Goal: Task Accomplishment & Management: Complete application form

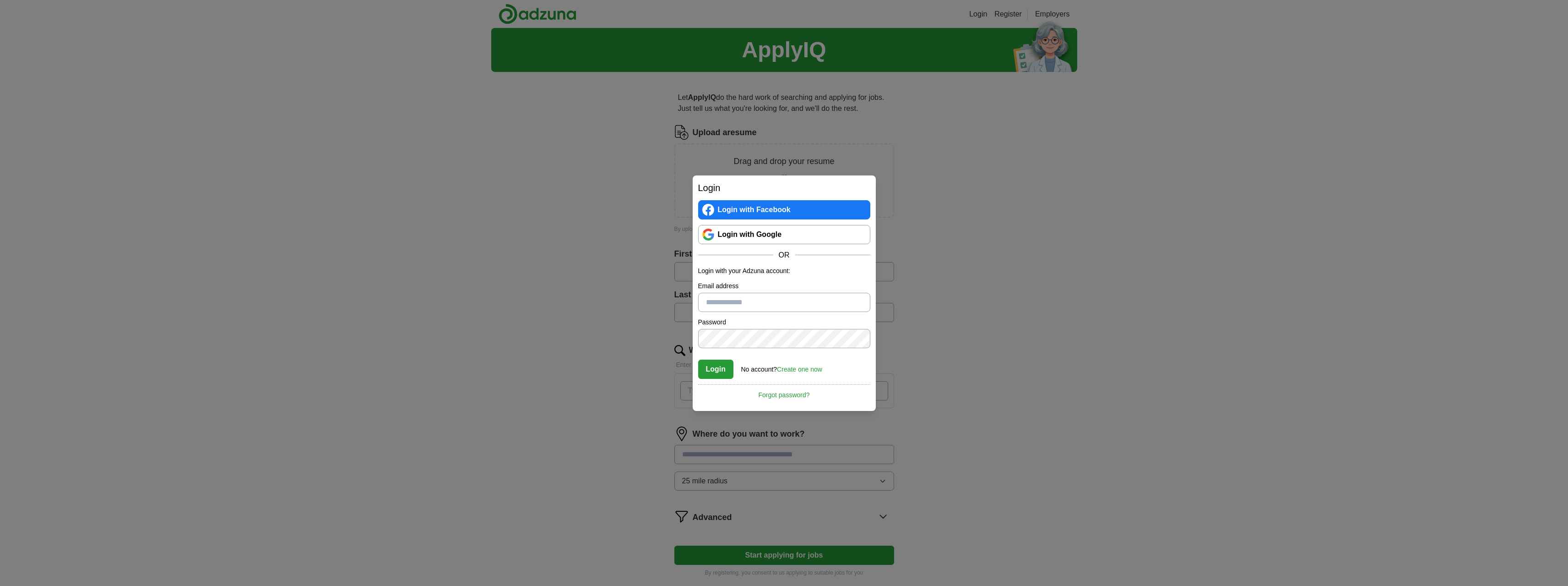
click at [750, 244] on div "Login with Facebook Login with Google OR" at bounding box center [784, 230] width 172 height 61
click at [747, 239] on link "Login with Google" at bounding box center [784, 234] width 172 height 19
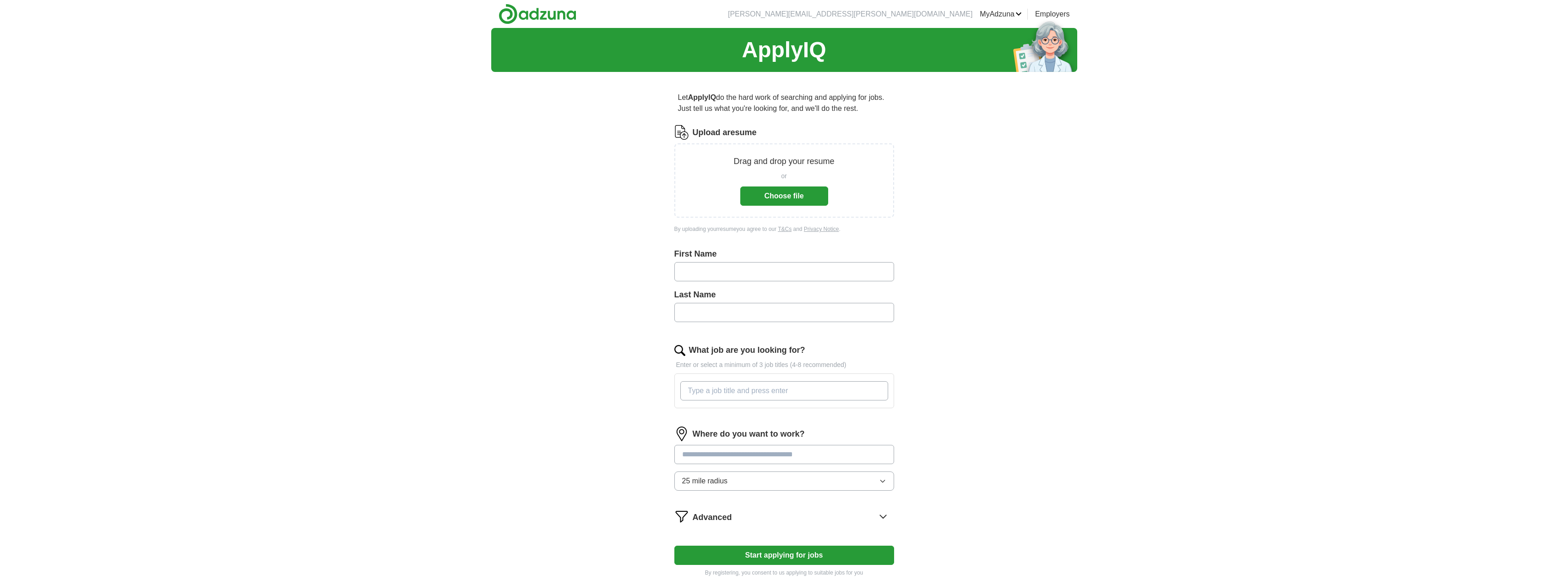
click at [760, 278] on input "text" at bounding box center [784, 271] width 219 height 19
click at [766, 198] on button "Choose file" at bounding box center [784, 196] width 88 height 19
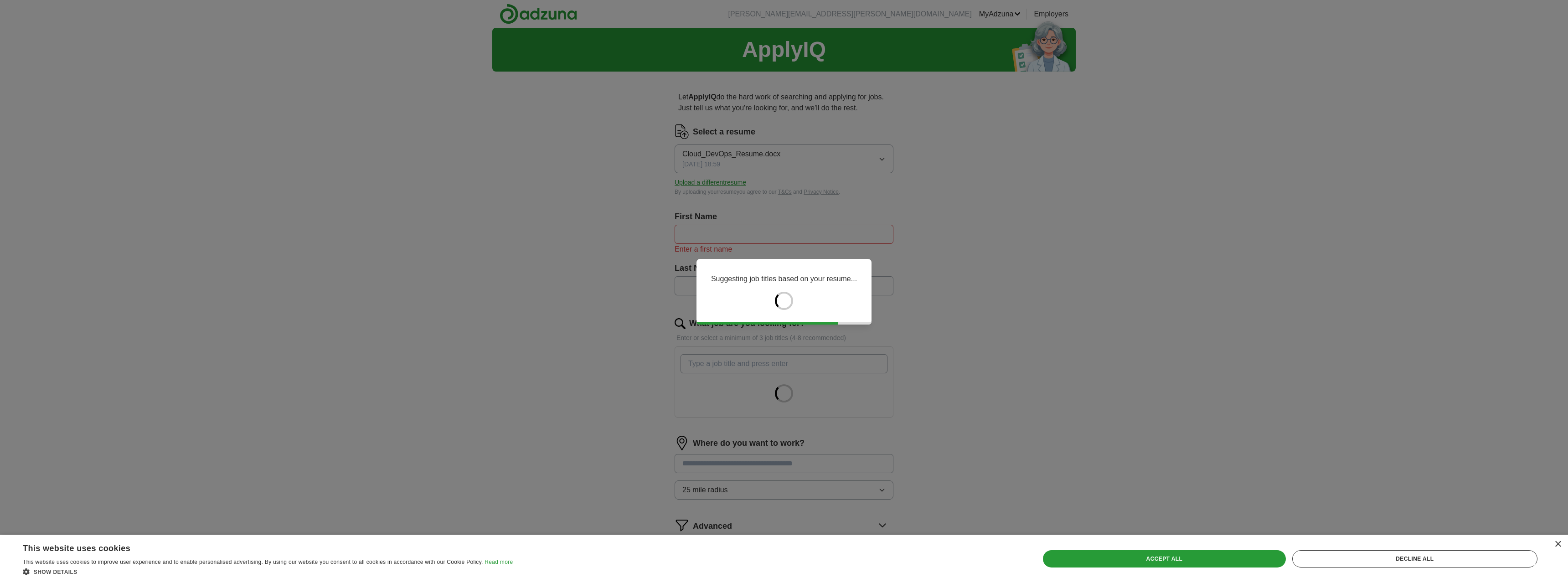
type input "*******"
type input "****"
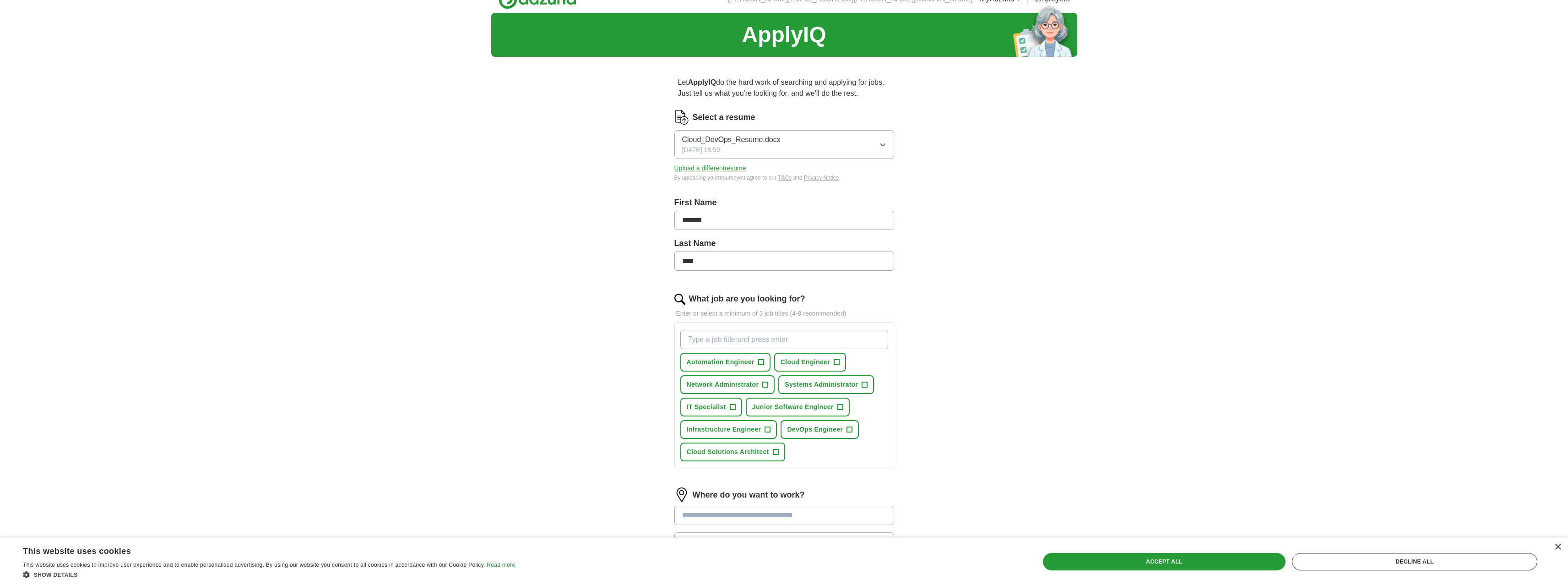
scroll to position [172, 0]
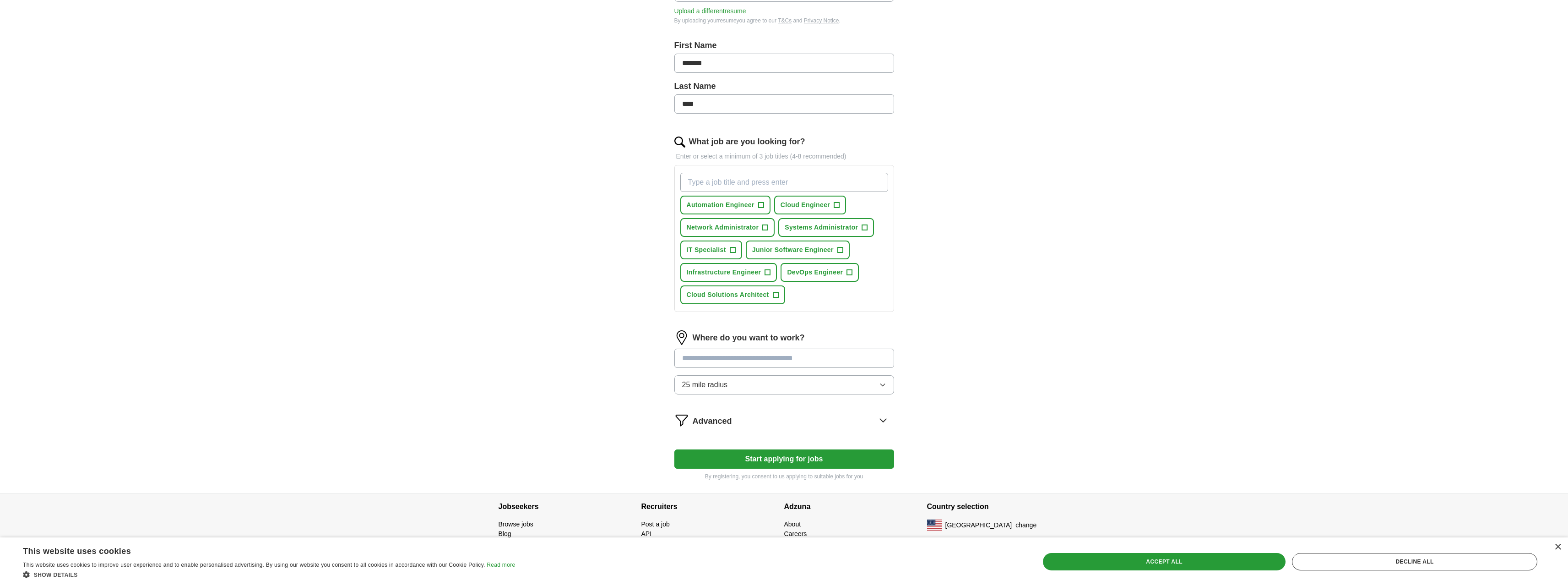
click at [778, 391] on button "25 mile radius" at bounding box center [784, 384] width 219 height 19
click at [734, 402] on div "Only in" at bounding box center [784, 406] width 204 height 11
click at [737, 362] on input at bounding box center [784, 358] width 219 height 19
drag, startPoint x: 727, startPoint y: 387, endPoint x: 726, endPoint y: 382, distance: 5.1
click at [726, 387] on button "Select radius" at bounding box center [784, 384] width 219 height 19
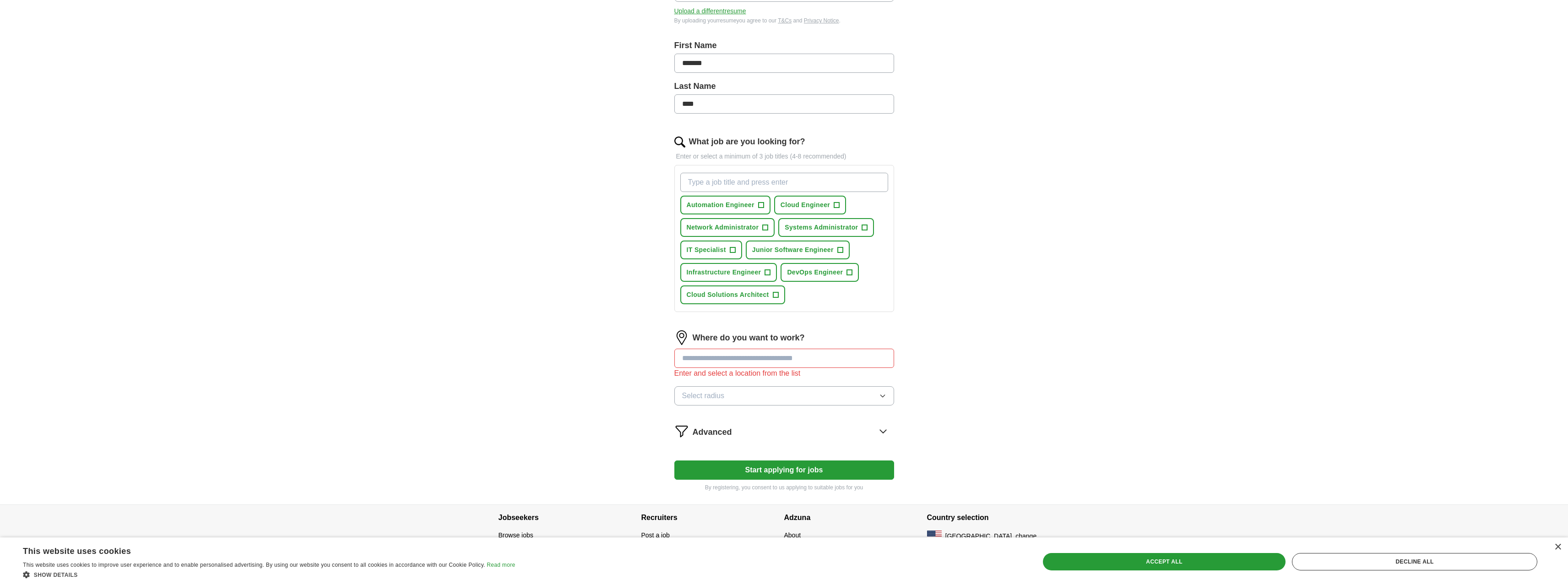
click at [726, 360] on input at bounding box center [784, 358] width 219 height 19
drag, startPoint x: 728, startPoint y: 362, endPoint x: 591, endPoint y: 360, distance: 137.0
click at [590, 360] on div "ApplyIQ Let ApplyIQ do the hard work of searching and applying for jobs. Just t…" at bounding box center [784, 180] width 586 height 648
click at [724, 362] on input "**" at bounding box center [784, 358] width 219 height 19
type input "******"
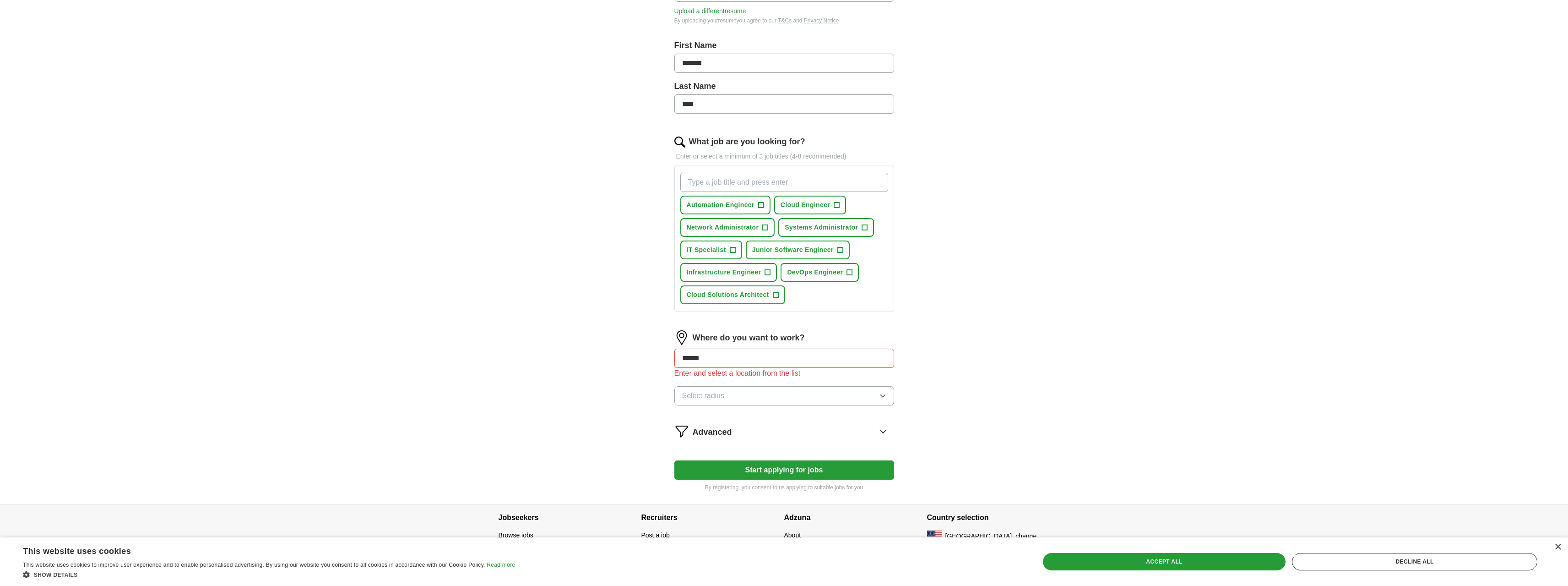
click at [715, 391] on span "Select radius" at bounding box center [704, 396] width 43 height 11
click at [639, 376] on div "Let ApplyIQ do the hard work of searching and applying for jobs. Just tell us w…" at bounding box center [784, 206] width 293 height 597
click at [726, 360] on input "******" at bounding box center [784, 358] width 219 height 19
click at [718, 380] on li "Remote , [GEOGRAPHIC_DATA]" at bounding box center [784, 381] width 219 height 18
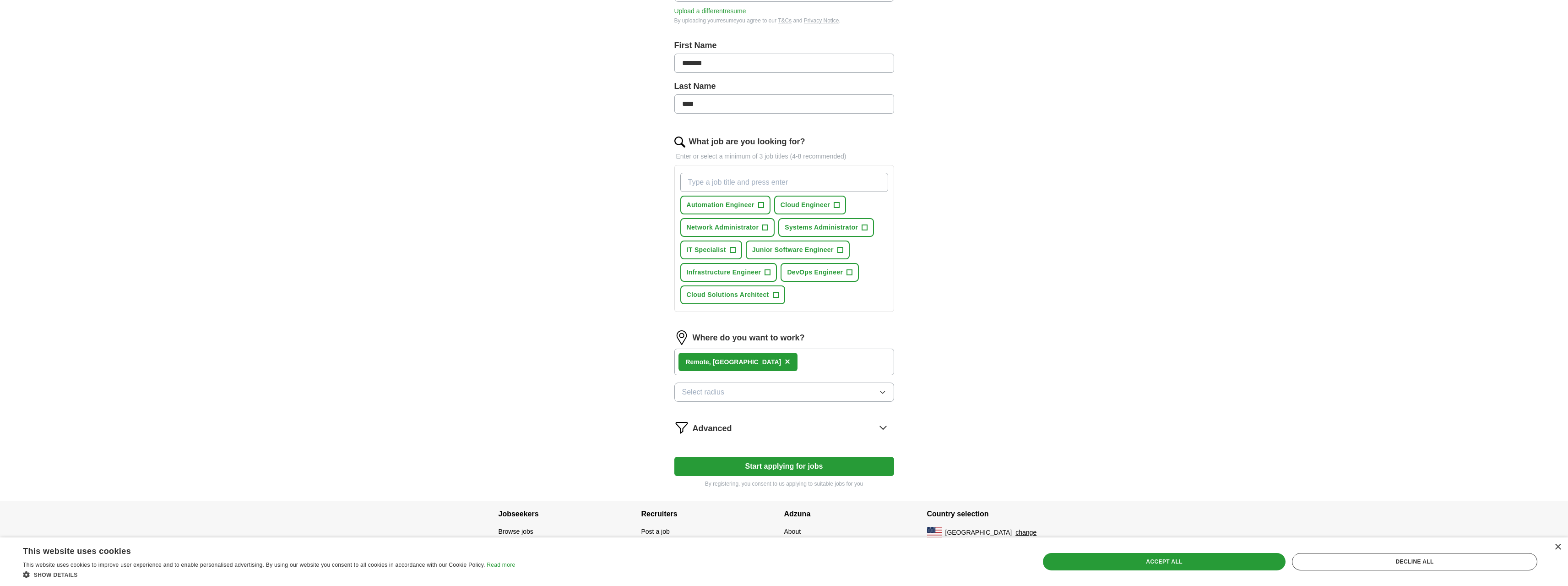
click at [743, 393] on button "Select radius" at bounding box center [784, 391] width 219 height 19
click at [756, 390] on button "Select radius" at bounding box center [784, 391] width 219 height 19
click at [738, 503] on div "100 mile radius" at bounding box center [784, 508] width 204 height 11
click at [764, 469] on button "Start applying for jobs" at bounding box center [784, 466] width 219 height 19
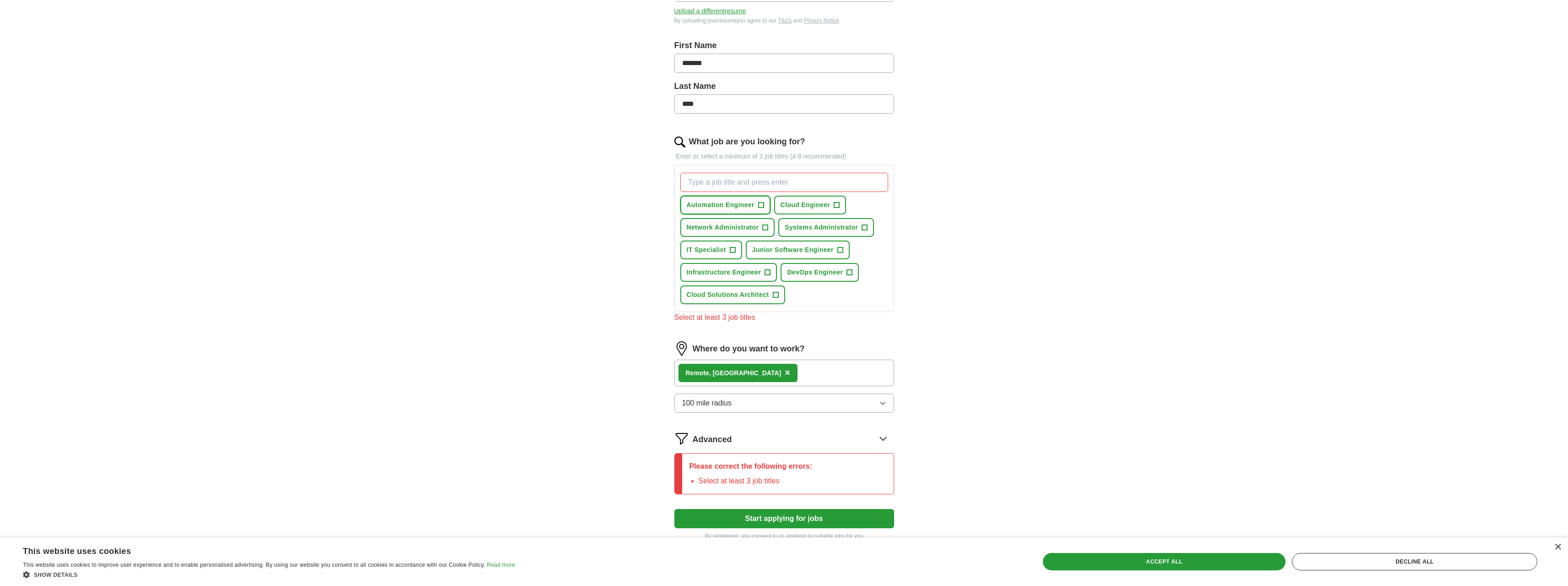
click at [763, 206] on button "Automation Engineer +" at bounding box center [726, 205] width 90 height 19
click at [768, 224] on span "+" at bounding box center [765, 228] width 6 height 6
click at [801, 208] on span "Cloud Engineer" at bounding box center [805, 205] width 50 height 10
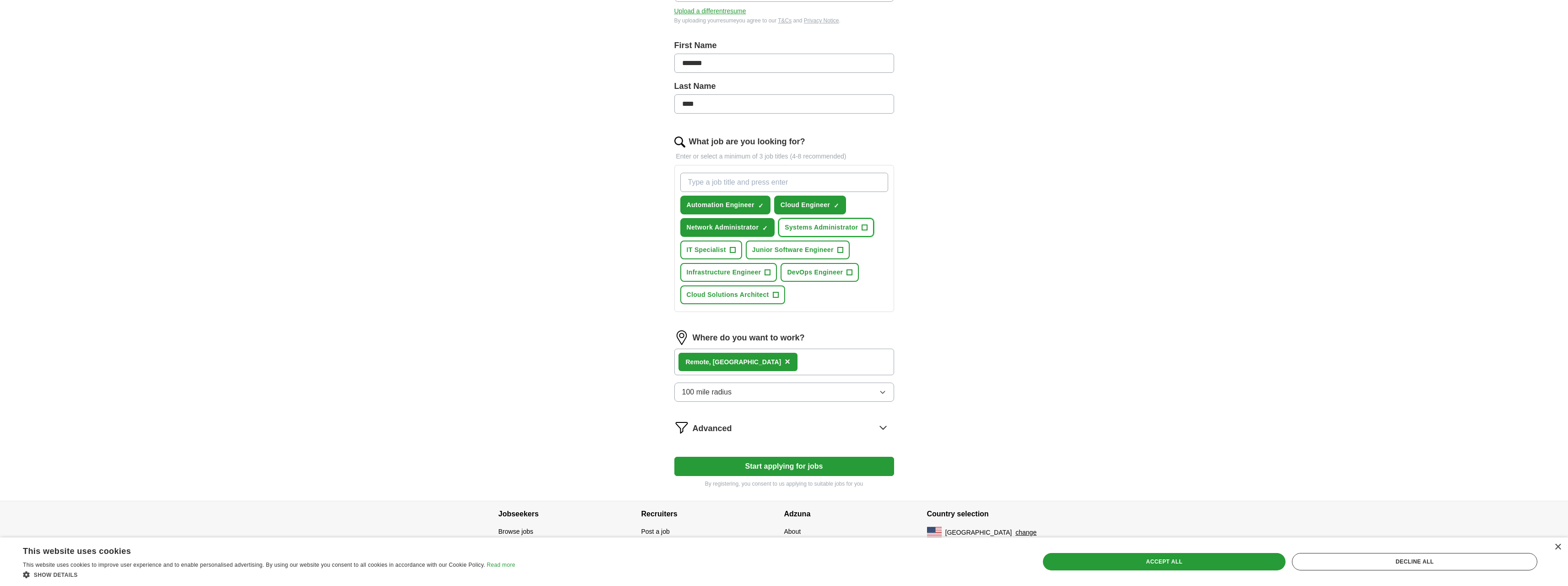
click at [820, 234] on button "Systems Administrator +" at bounding box center [826, 227] width 96 height 19
drag, startPoint x: 803, startPoint y: 248, endPoint x: 752, endPoint y: 247, distance: 51.0
click at [803, 248] on span "Junior Software Engineer" at bounding box center [792, 250] width 81 height 10
click at [719, 250] on span "IT Specialist" at bounding box center [706, 250] width 39 height 10
click at [724, 266] on button "Infrastructure Engineer +" at bounding box center [729, 272] width 97 height 19
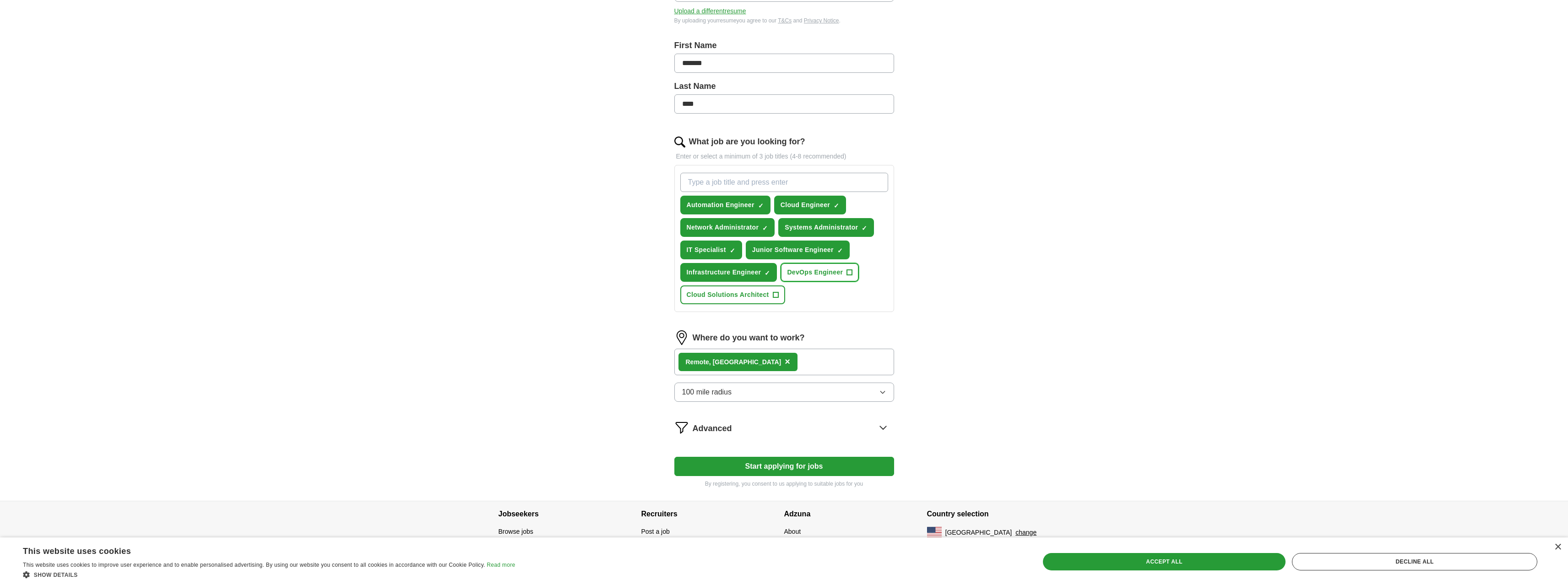
click at [785, 270] on button "DevOps Engineer +" at bounding box center [820, 272] width 78 height 19
drag, startPoint x: 767, startPoint y: 292, endPoint x: 767, endPoint y: 297, distance: 5.0
click at [767, 292] on span "Cloud Solutions Architect" at bounding box center [727, 295] width 83 height 10
drag, startPoint x: 763, startPoint y: 445, endPoint x: 760, endPoint y: 455, distance: 10.4
click at [763, 448] on form "Select a resume Cloud_DevOps_Resume.docx [DATE] 18:59 Upload a different resume…" at bounding box center [784, 220] width 219 height 535
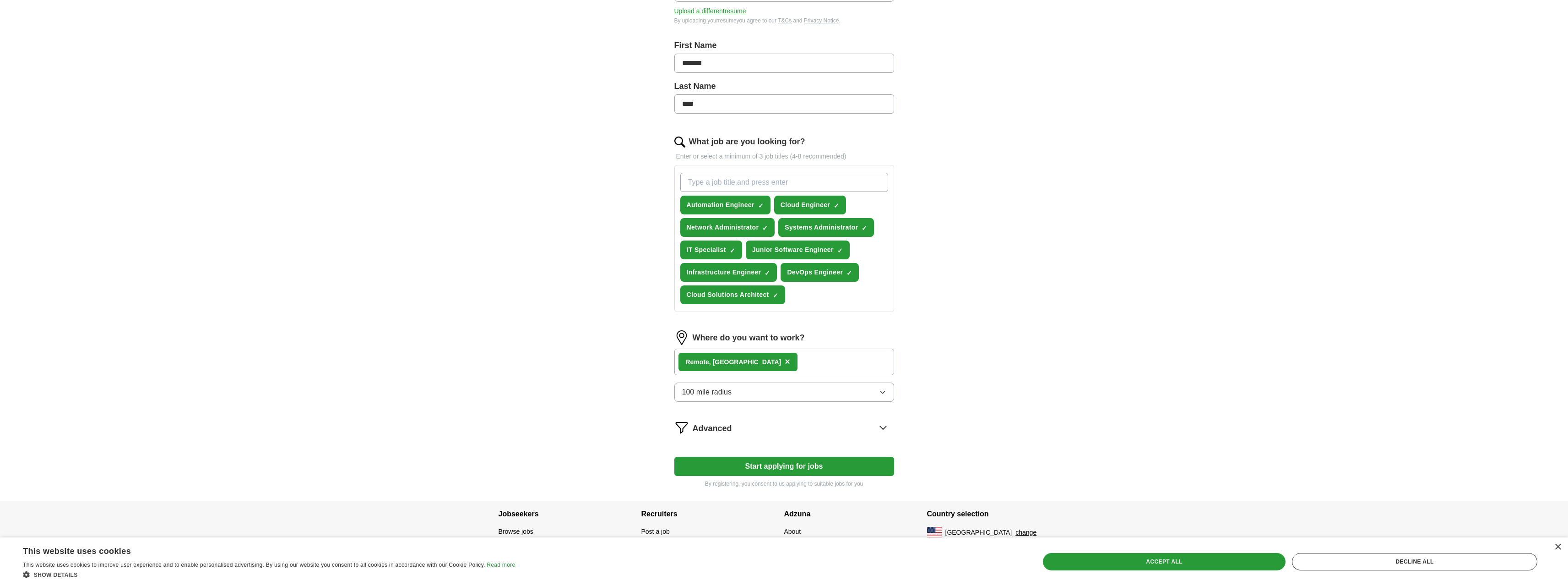
drag, startPoint x: 760, startPoint y: 456, endPoint x: 759, endPoint y: 463, distance: 7.1
click at [759, 456] on form "Select a resume Cloud_DevOps_Resume.docx [DATE] 18:59 Upload a different resume…" at bounding box center [784, 220] width 219 height 535
click at [760, 467] on button "Start applying for jobs" at bounding box center [784, 466] width 219 height 19
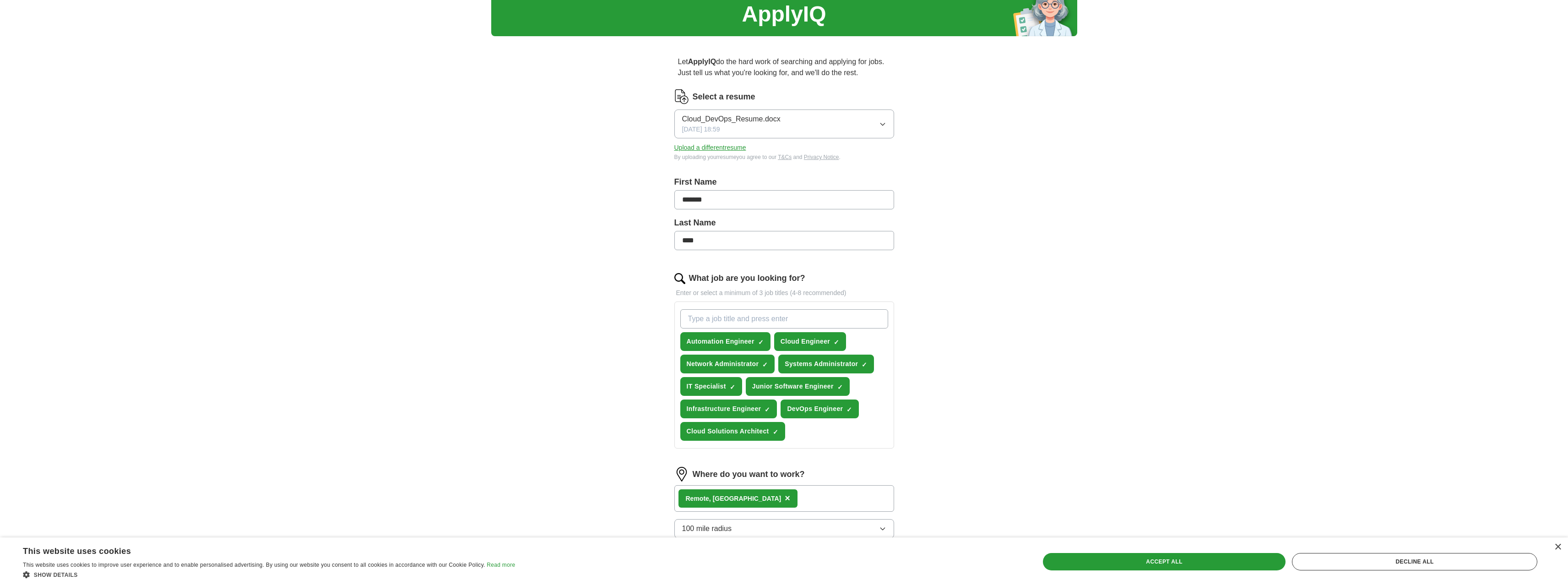
select select "**"
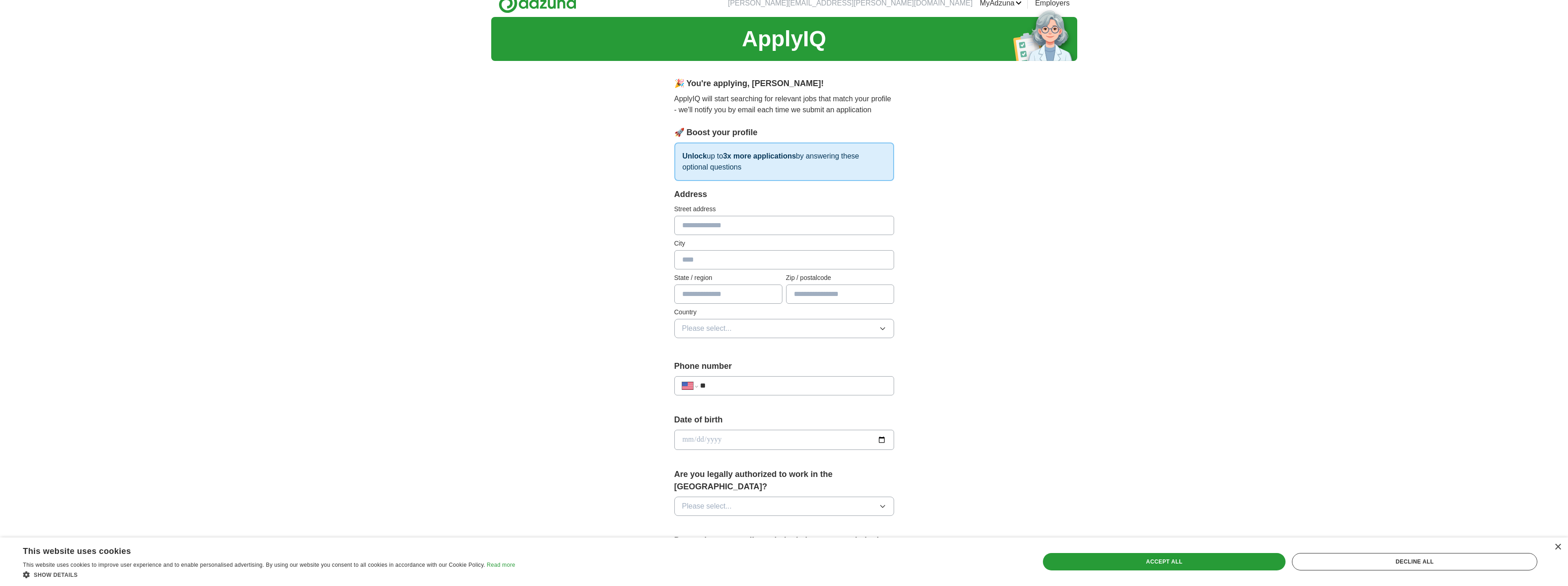
scroll to position [0, 0]
